Goal: Task Accomplishment & Management: Use online tool/utility

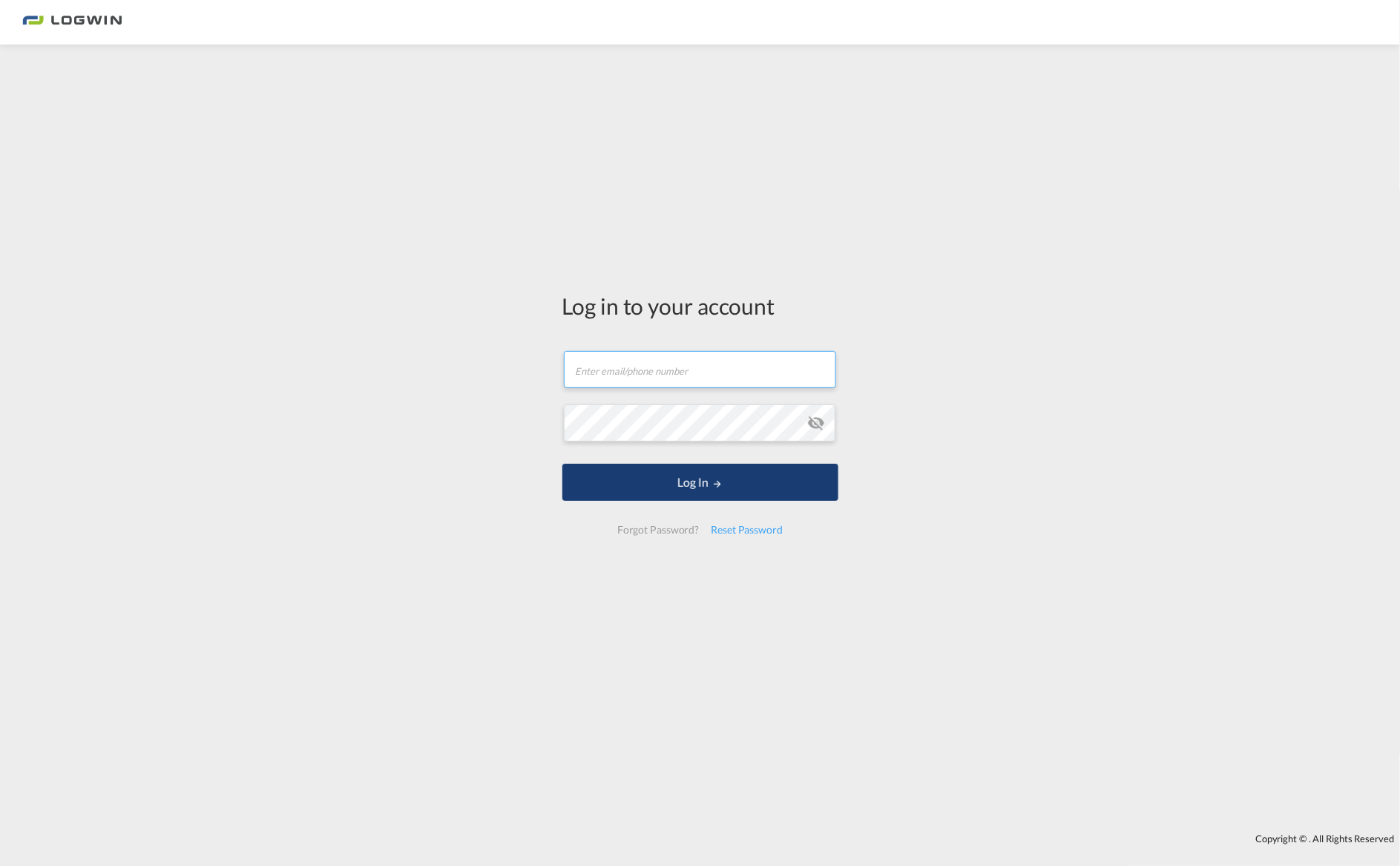
type input "[PERSON_NAME][EMAIL_ADDRESS][PERSON_NAME][DOMAIN_NAME]"
click at [683, 480] on button "Log In" at bounding box center [700, 482] width 276 height 37
